Goal: Task Accomplishment & Management: Manage account settings

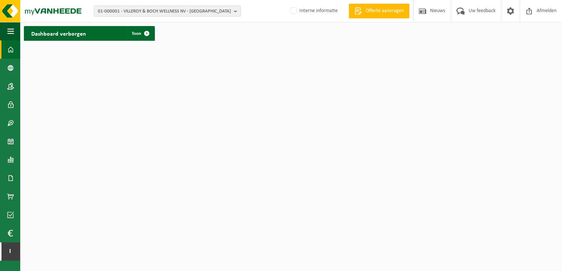
click at [202, 10] on span "01-000001 - VILLEROY & BOCH WELLNESS NV - ROESELARE" at bounding box center [164, 11] width 133 height 11
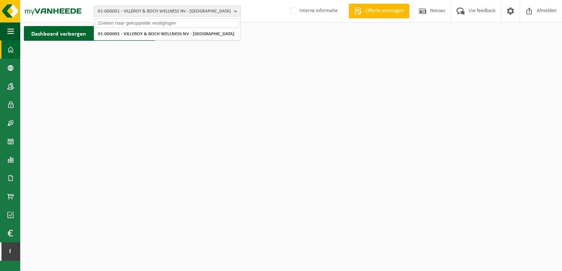
click at [194, 24] on input "text" at bounding box center [167, 22] width 143 height 9
paste input "10-981560"
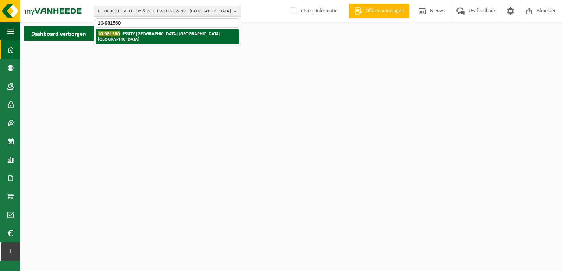
type input "10-981560"
click at [190, 35] on li "10-981560 - ESSITY BELGIUM NV - DIEGEM" at bounding box center [167, 36] width 143 height 15
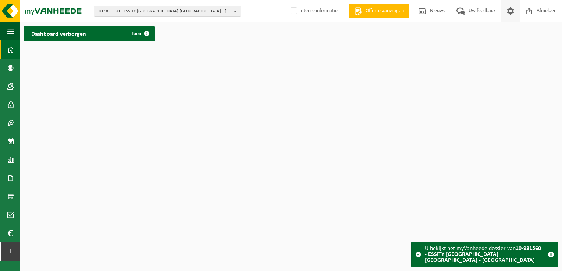
click at [507, 15] on span at bounding box center [510, 11] width 11 height 22
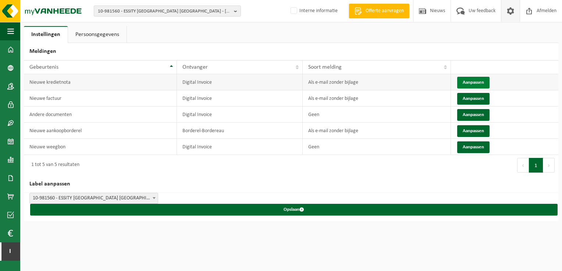
click at [471, 79] on button "Aanpassen" at bounding box center [473, 83] width 32 height 12
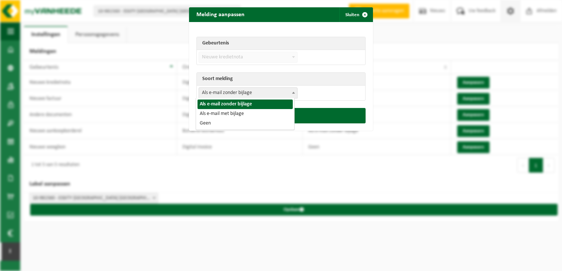
click at [271, 94] on span "Als e-mail zonder bijlage" at bounding box center [248, 93] width 98 height 10
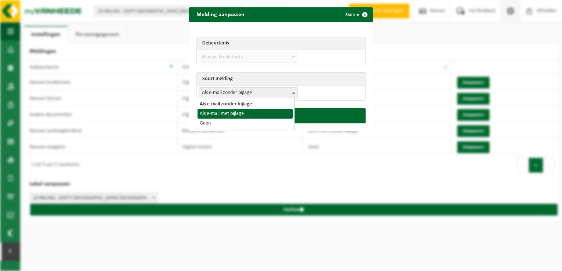
select select "3"
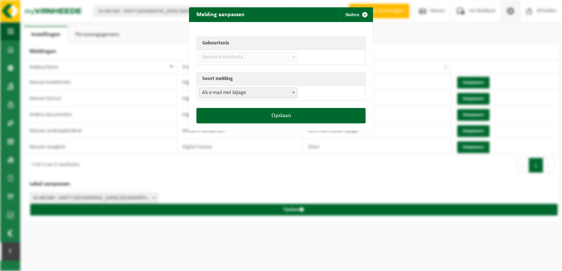
click at [269, 113] on button "Opslaan" at bounding box center [280, 115] width 169 height 15
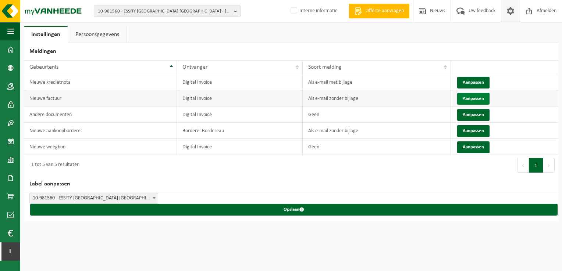
click at [472, 100] on button "Aanpassen" at bounding box center [473, 99] width 32 height 12
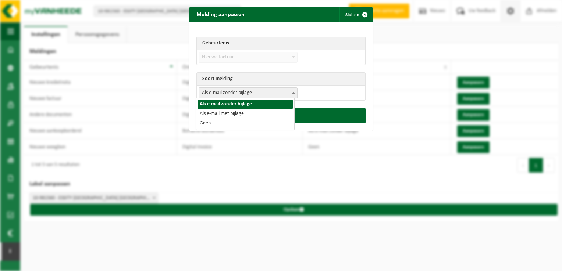
click at [284, 92] on span "Als e-mail zonder bijlage" at bounding box center [248, 93] width 98 height 10
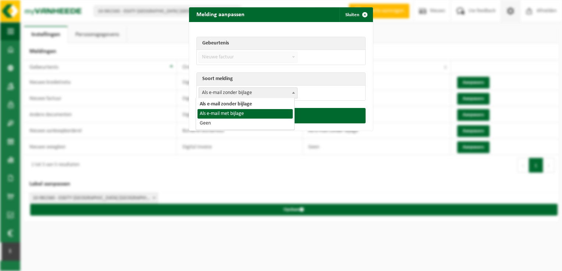
select select "3"
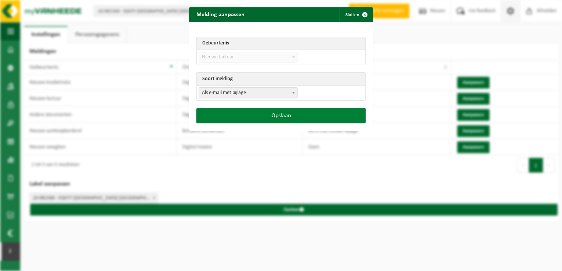
click at [282, 115] on button "Opslaan" at bounding box center [280, 115] width 169 height 15
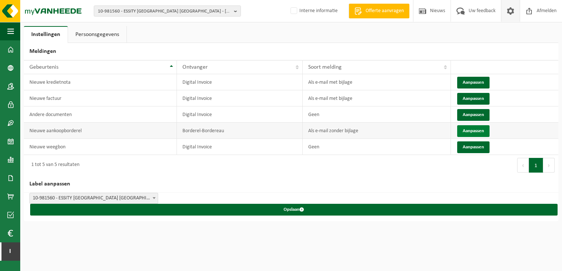
click at [467, 133] on button "Aanpassen" at bounding box center [473, 131] width 32 height 12
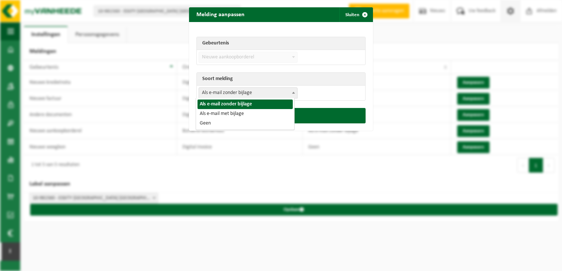
click at [279, 91] on span "Als e-mail zonder bijlage" at bounding box center [248, 93] width 98 height 10
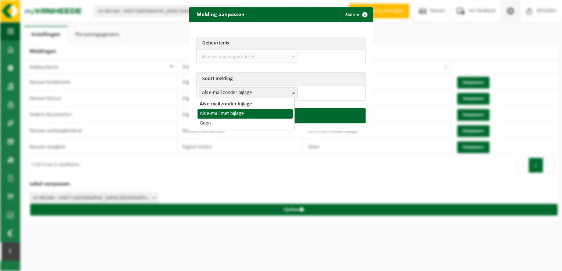
select select "3"
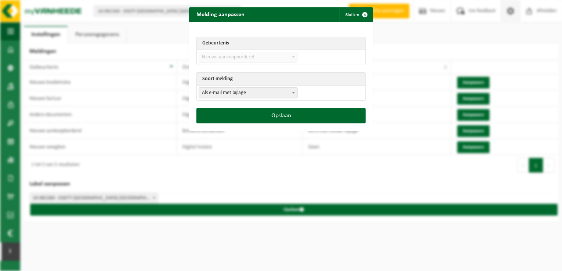
click at [260, 115] on button "Opslaan" at bounding box center [280, 115] width 169 height 15
